Goal: Task Accomplishment & Management: Manage account settings

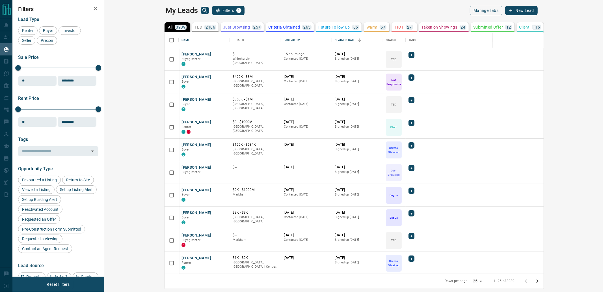
scroll to position [236, 491]
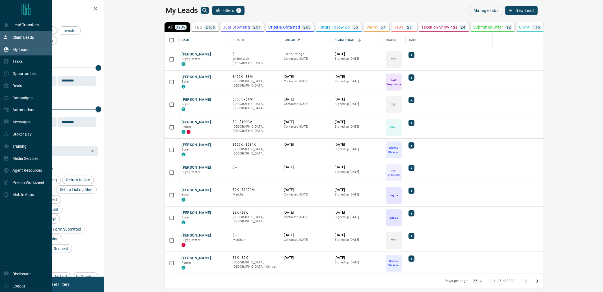
click at [27, 38] on p "Claim Leads" at bounding box center [22, 37] width 21 height 5
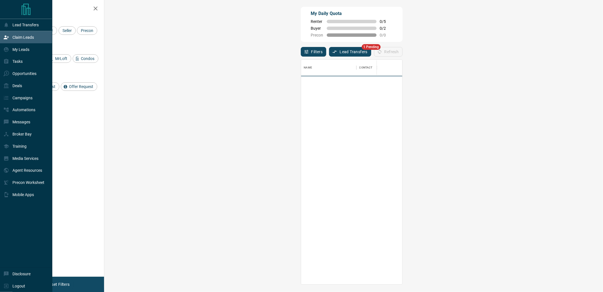
scroll to position [219, 482]
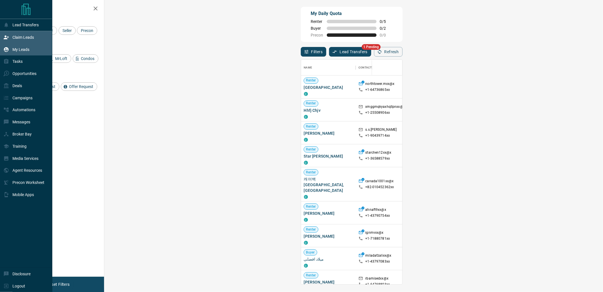
click at [18, 50] on p "My Leads" at bounding box center [20, 49] width 17 height 5
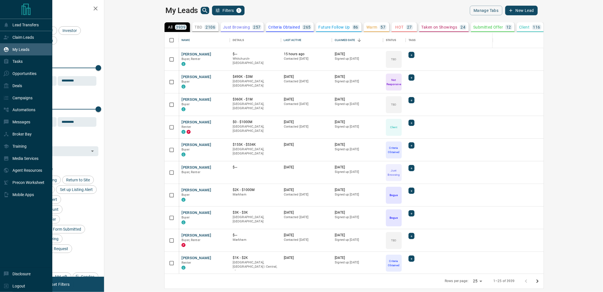
scroll to position [236, 491]
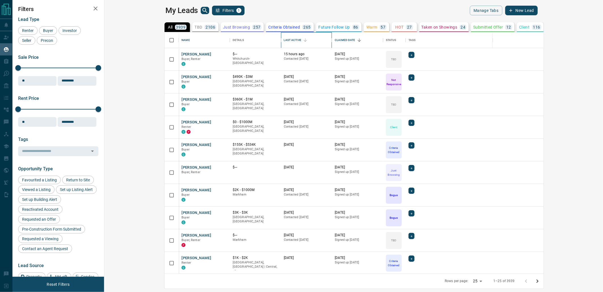
click at [284, 41] on div "Last Active" at bounding box center [293, 40] width 18 height 16
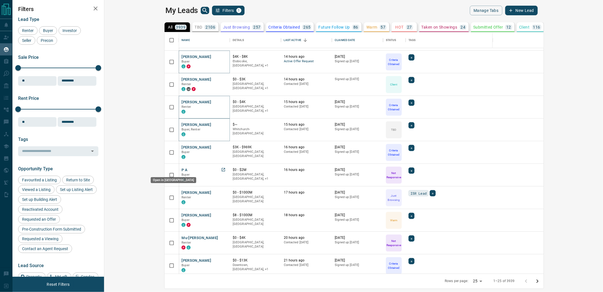
scroll to position [340, 0]
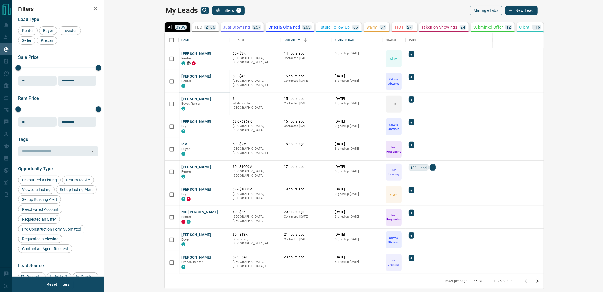
click at [538, 282] on icon "Go to next page" at bounding box center [537, 280] width 2 height 3
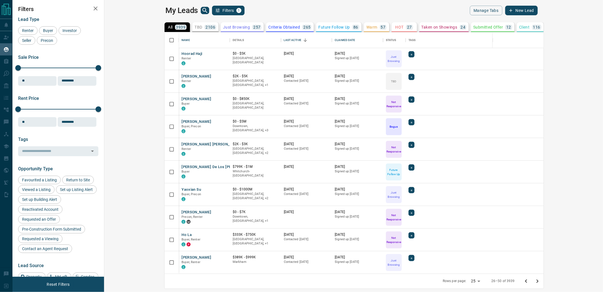
click at [541, 283] on icon "Go to next page" at bounding box center [537, 281] width 7 height 7
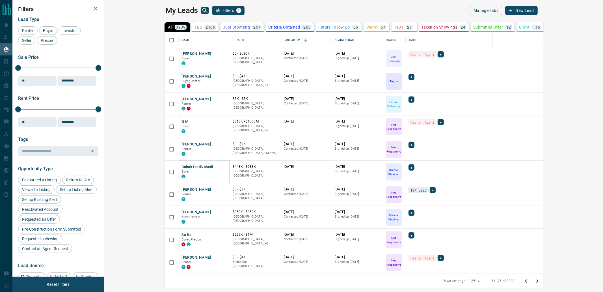
click at [541, 280] on icon "Go to next page" at bounding box center [537, 281] width 7 height 7
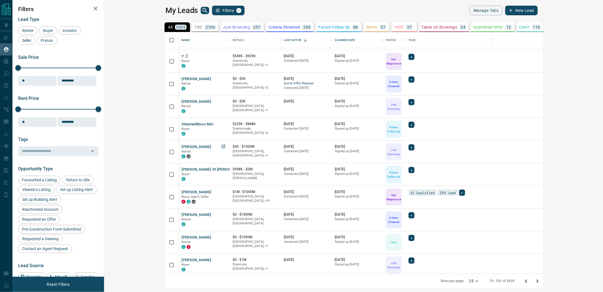
scroll to position [157, 0]
